Goal: Find specific page/section

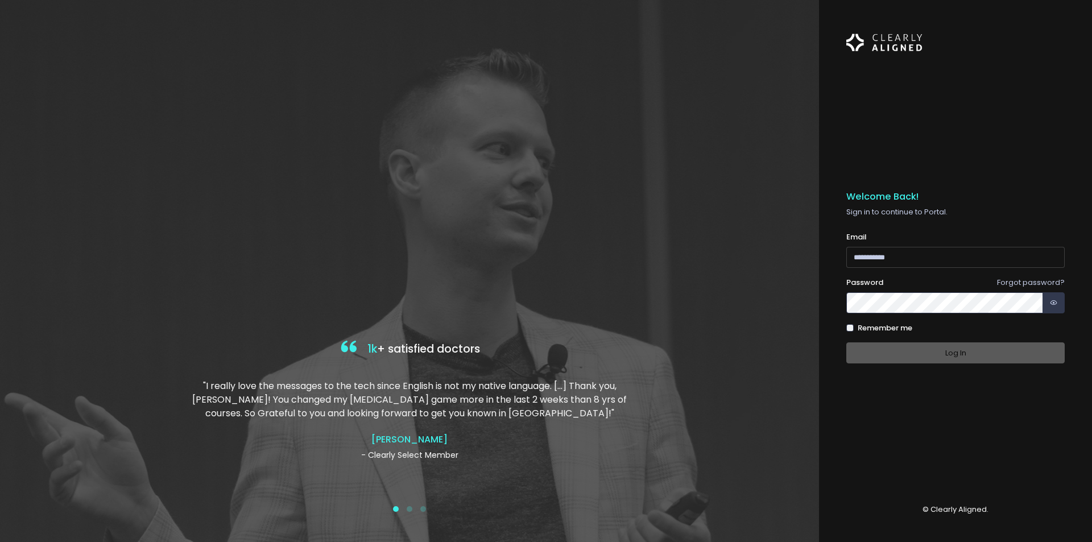
click at [908, 257] on input "email" at bounding box center [955, 257] width 218 height 21
type input "**********"
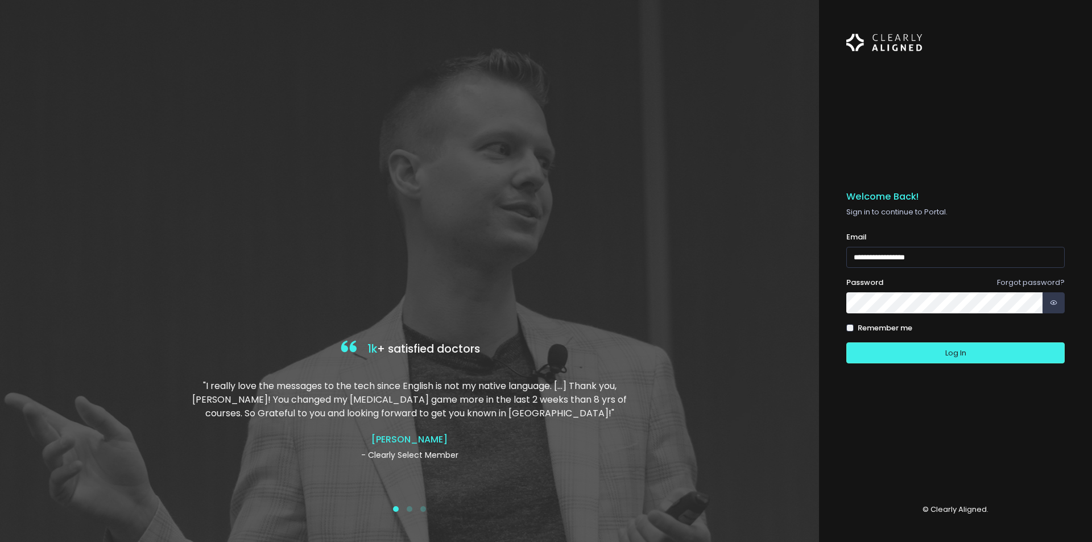
click at [846, 342] on button "Log In" at bounding box center [955, 352] width 218 height 21
click at [879, 354] on button "Log In" at bounding box center [955, 352] width 218 height 21
click at [917, 348] on button "Log In" at bounding box center [955, 352] width 218 height 21
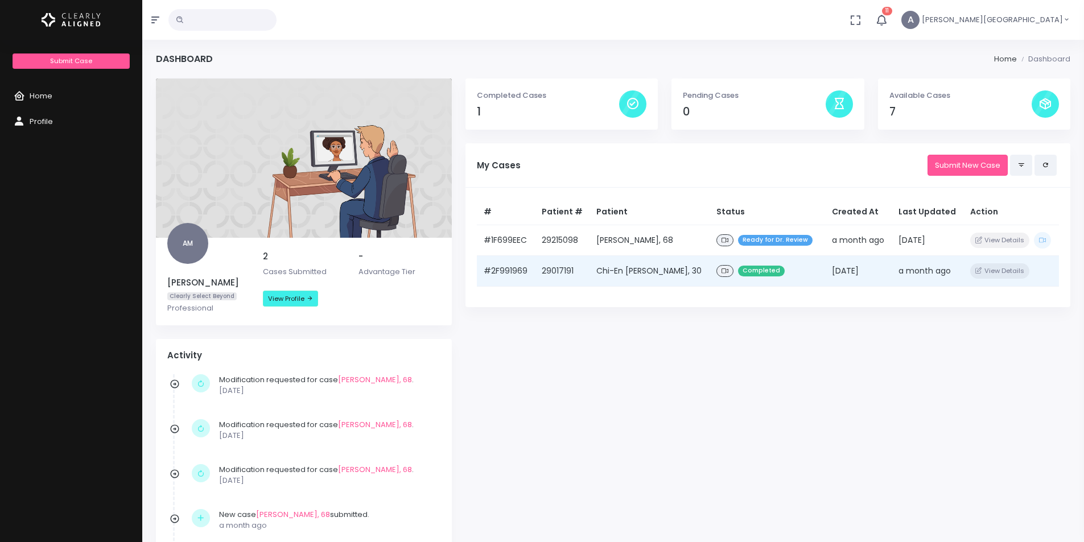
click at [605, 270] on td "Chi-En Hsieh, 30" at bounding box center [649, 271] width 120 height 31
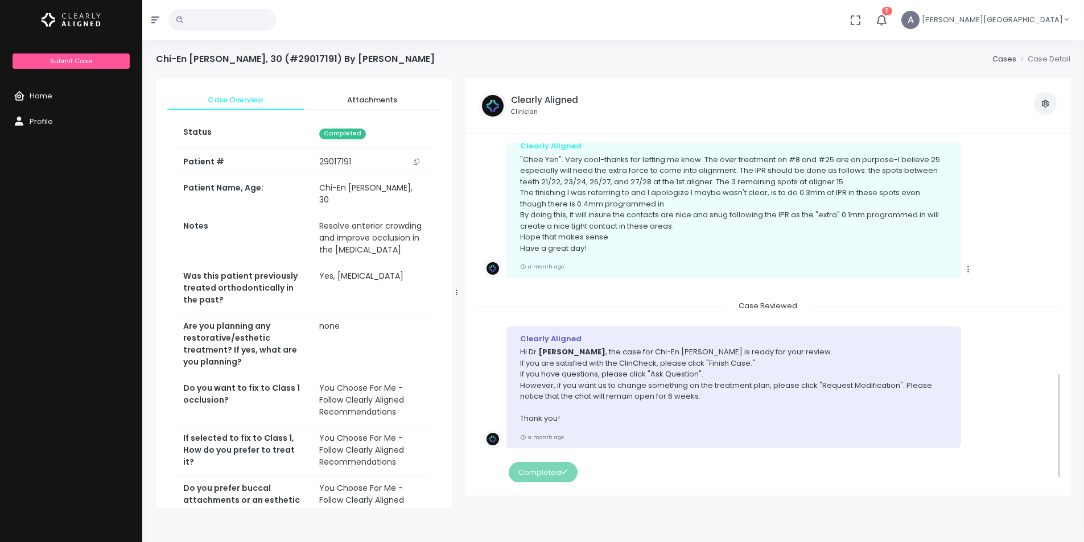
scroll to position [699, 0]
